Goal: Check status: Check status

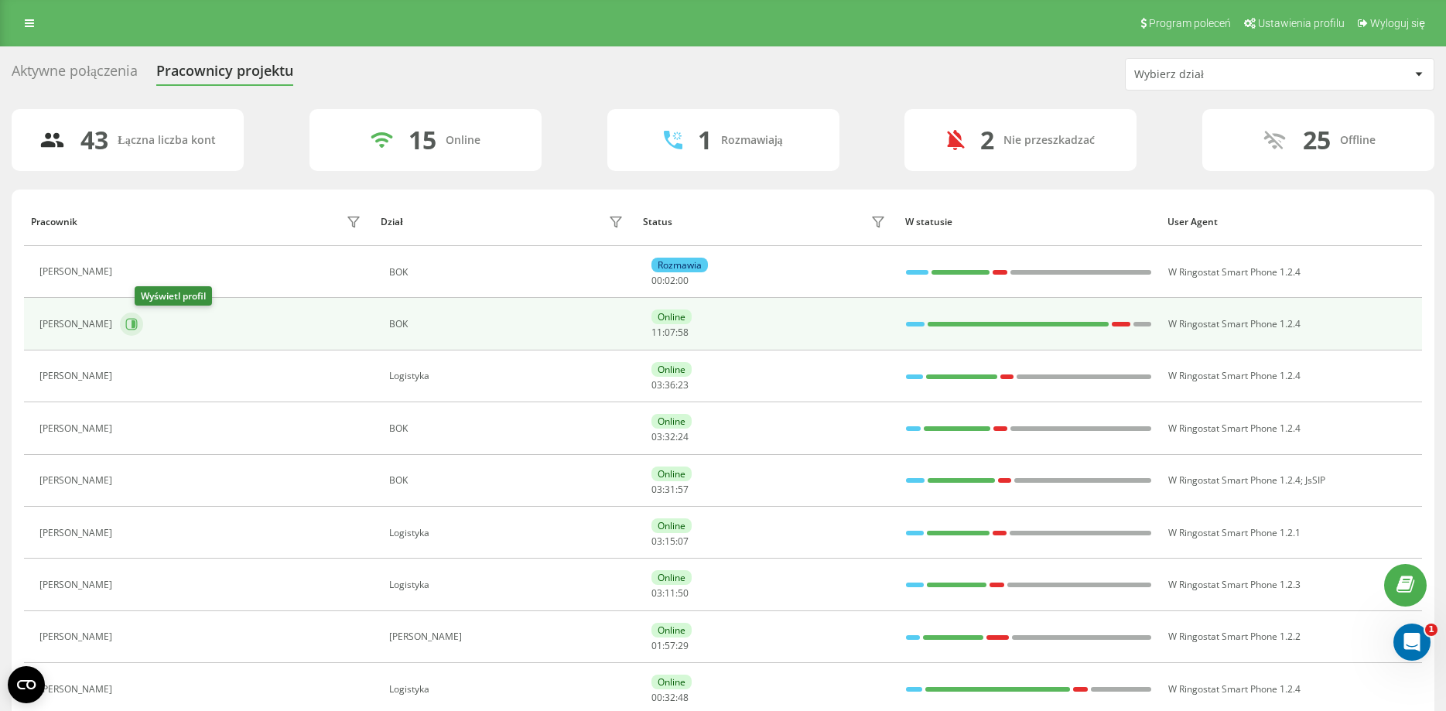
click at [135, 328] on icon at bounding box center [134, 324] width 4 height 8
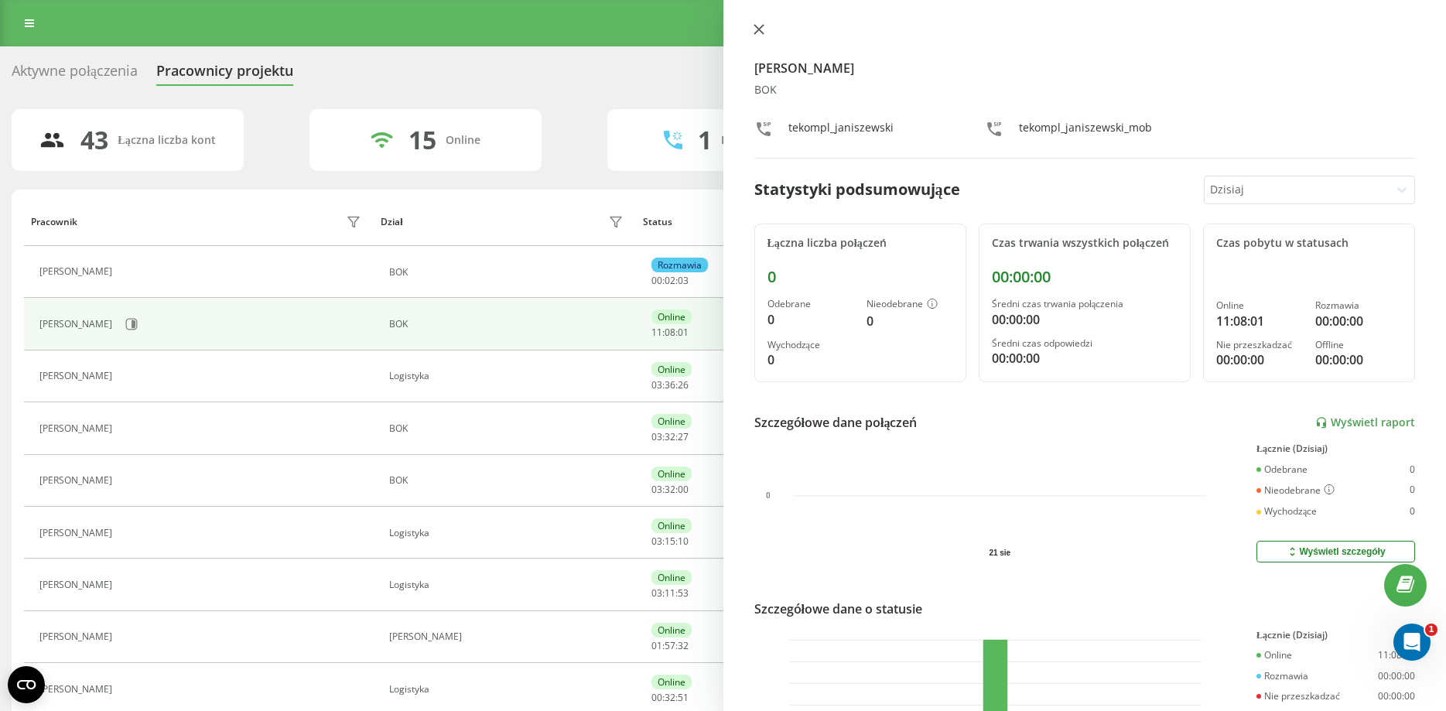
click at [754, 29] on icon at bounding box center [759, 29] width 11 height 11
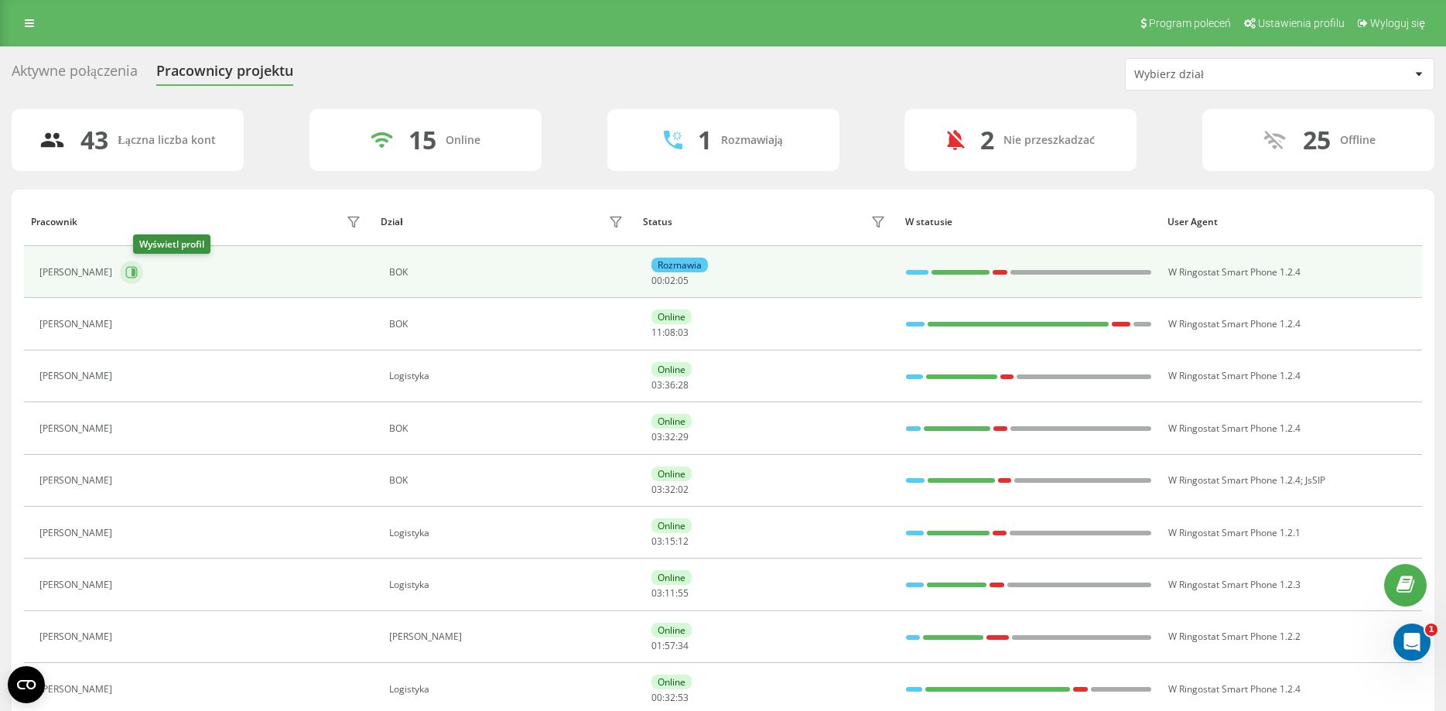
click at [135, 275] on icon at bounding box center [134, 272] width 4 height 8
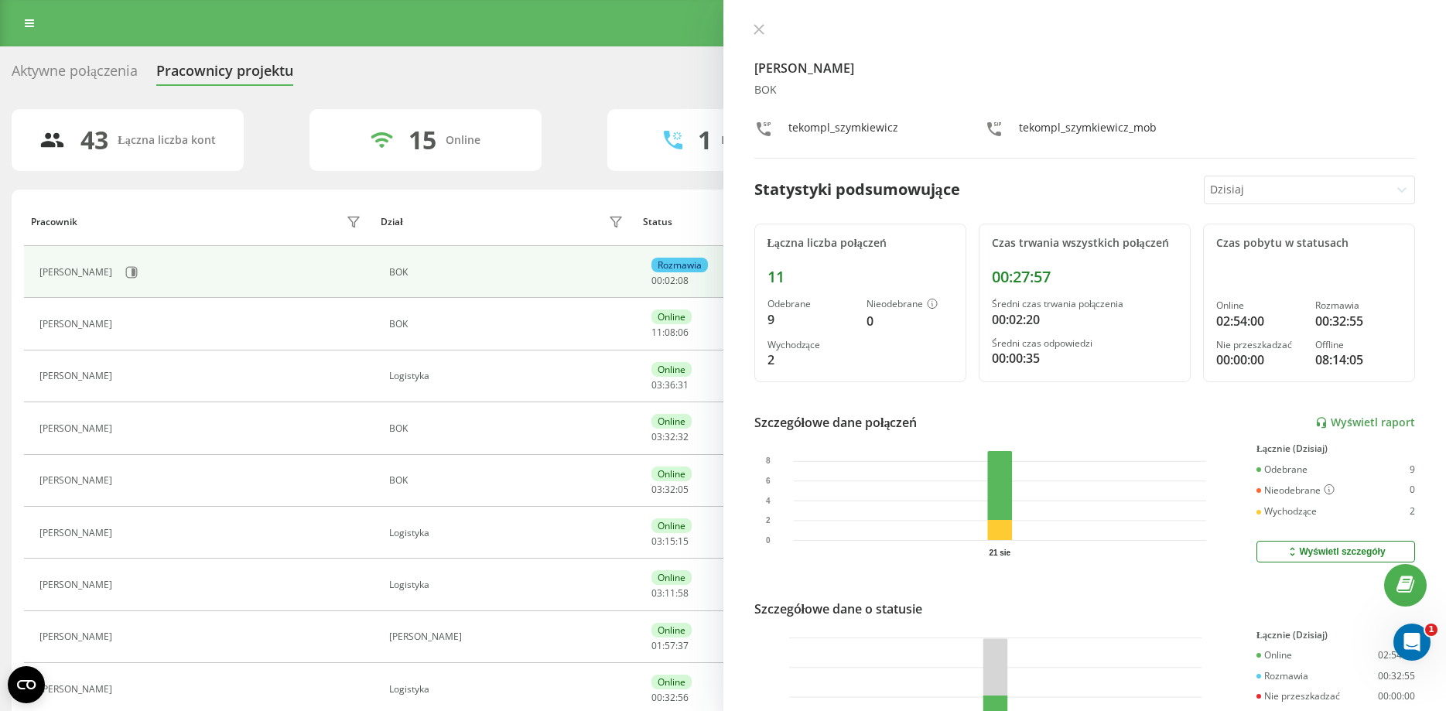
click at [771, 30] on div at bounding box center [1085, 30] width 662 height 15
click at [758, 29] on icon at bounding box center [759, 29] width 11 height 11
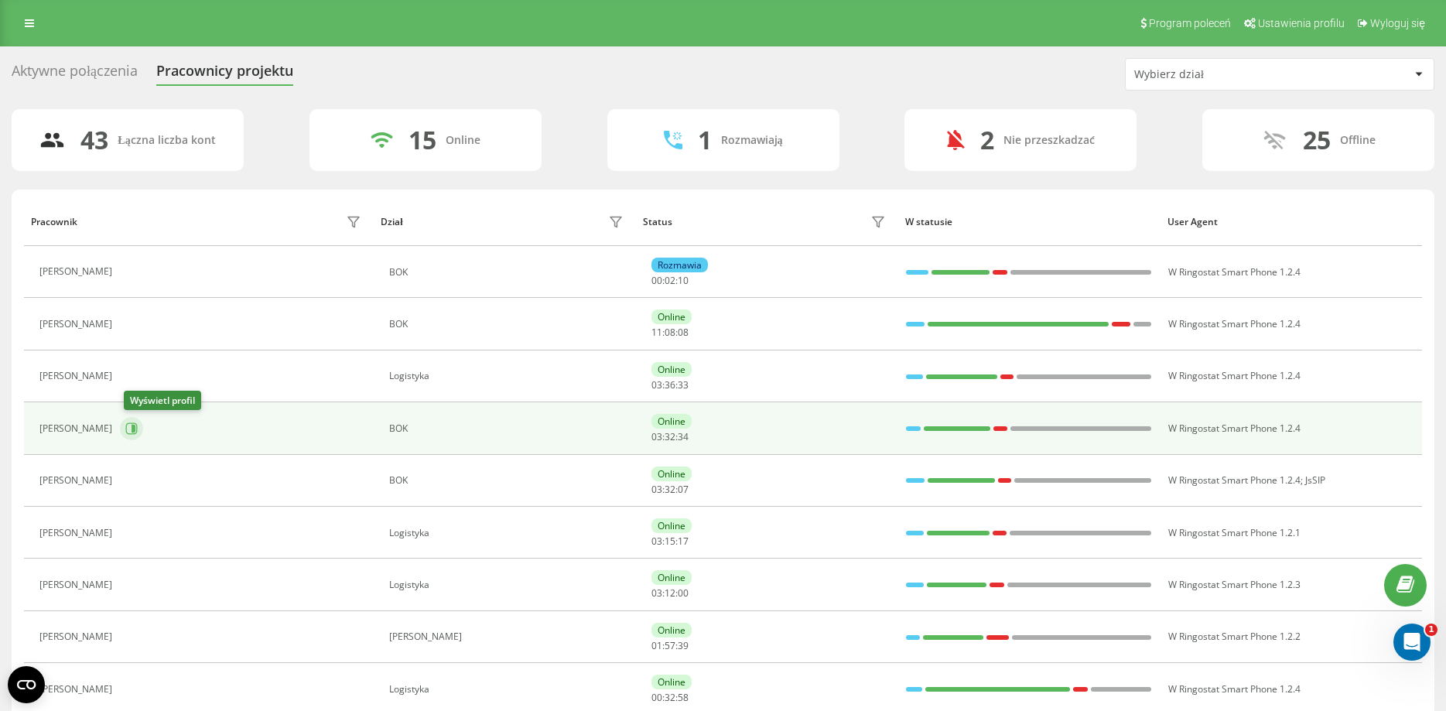
click at [132, 430] on icon at bounding box center [131, 428] width 12 height 12
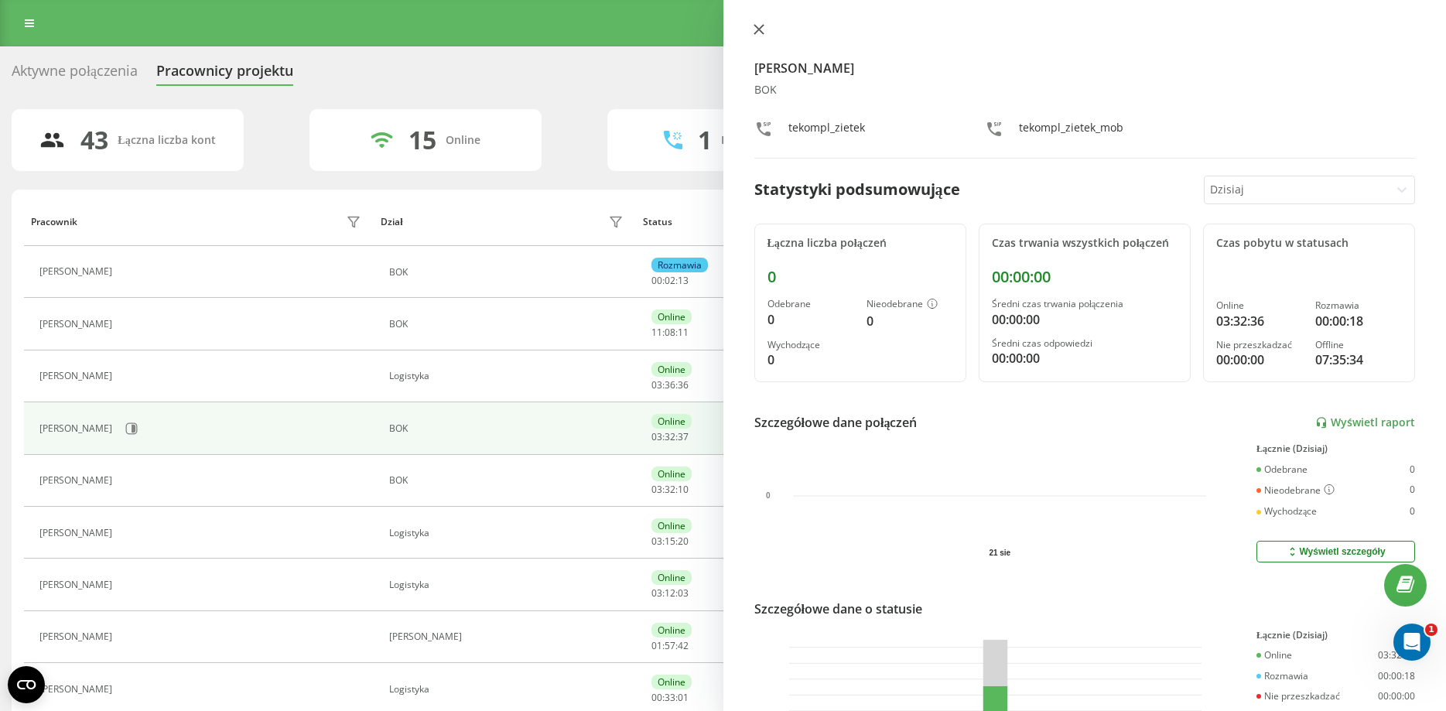
click at [754, 29] on icon at bounding box center [759, 29] width 11 height 11
